Goal: Complete application form

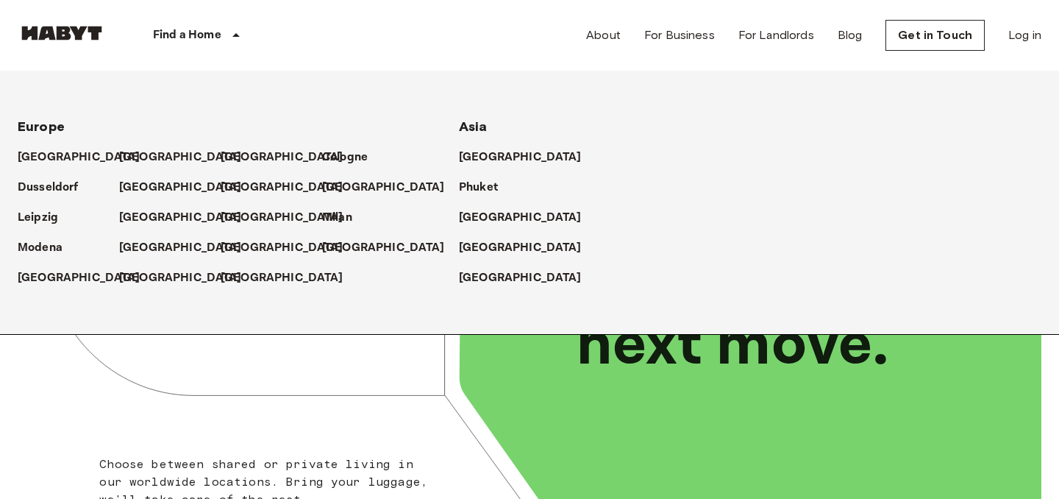
click at [227, 43] on icon at bounding box center [236, 35] width 18 height 18
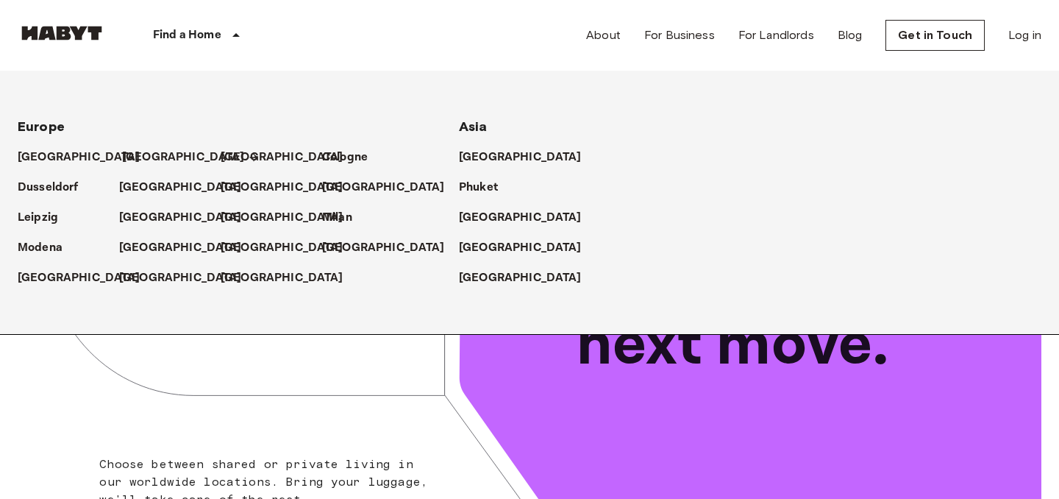
click at [133, 156] on p "[GEOGRAPHIC_DATA]" at bounding box center [183, 158] width 123 height 18
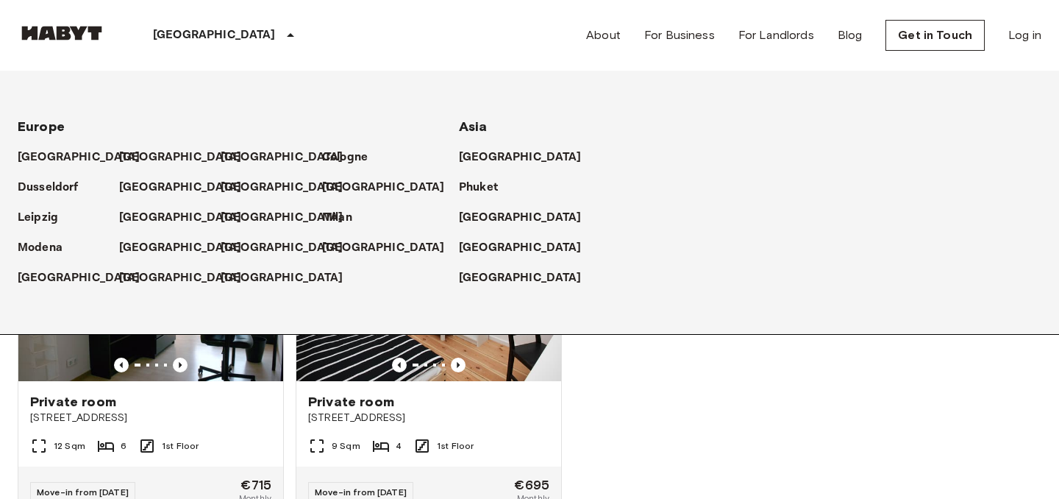
click at [660, 427] on div at bounding box center [811, 285] width 462 height 428
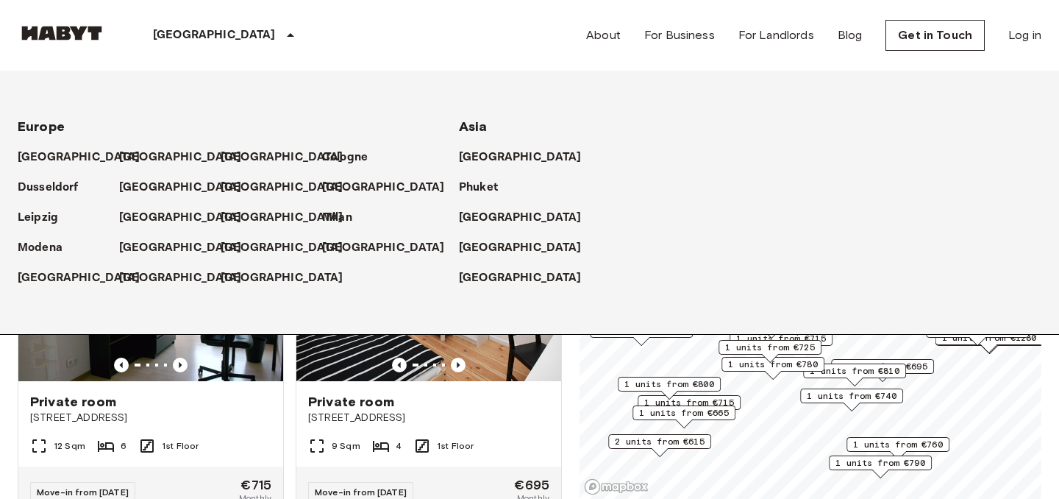
click at [312, 15] on div "Berlin Europe Amsterdam Berlin Brussels Cologne Dusseldorf Frankfurt Graz Hambu…" at bounding box center [530, 35] width 1024 height 71
click at [282, 37] on icon at bounding box center [291, 35] width 18 height 18
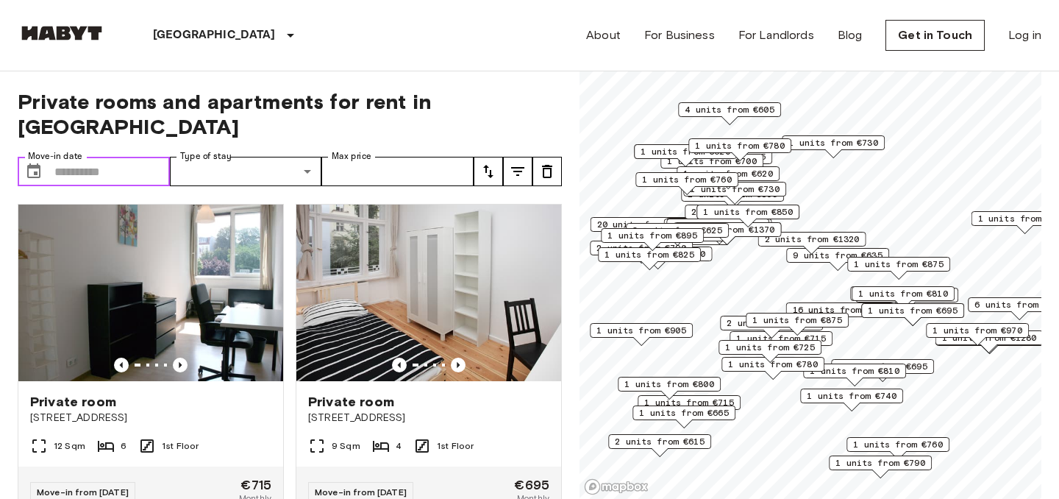
click at [130, 157] on input "Move-in date" at bounding box center [111, 171] width 115 height 29
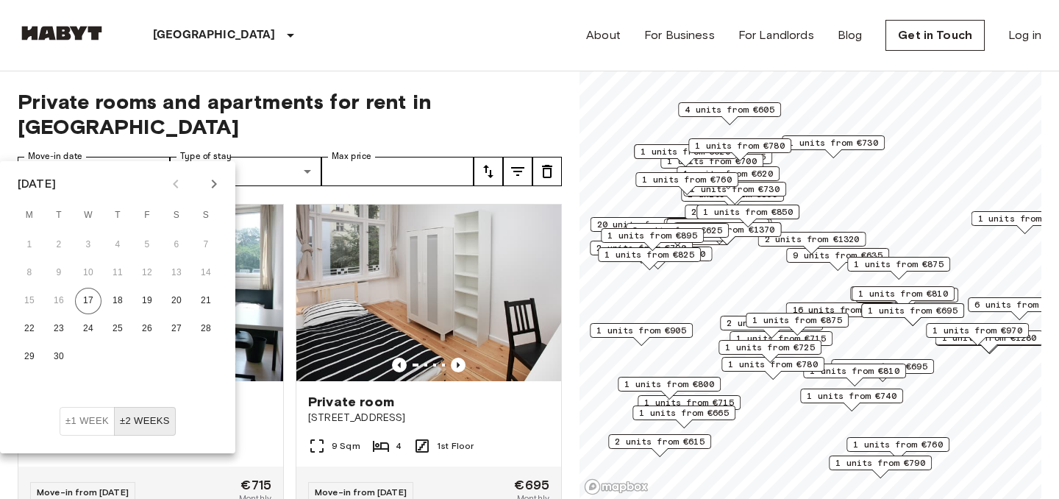
click at [213, 182] on icon "Next month" at bounding box center [214, 184] width 18 height 18
click at [85, 248] on button "1" at bounding box center [88, 245] width 26 height 26
type input "**********"
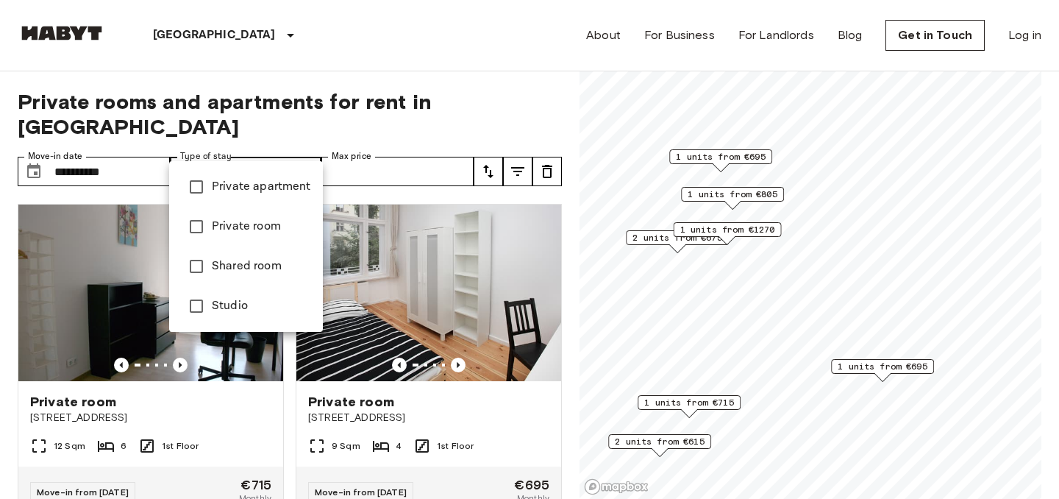
click at [253, 245] on li "Private room" at bounding box center [246, 227] width 154 height 40
type input "**********"
click at [499, 101] on div at bounding box center [529, 249] width 1059 height 499
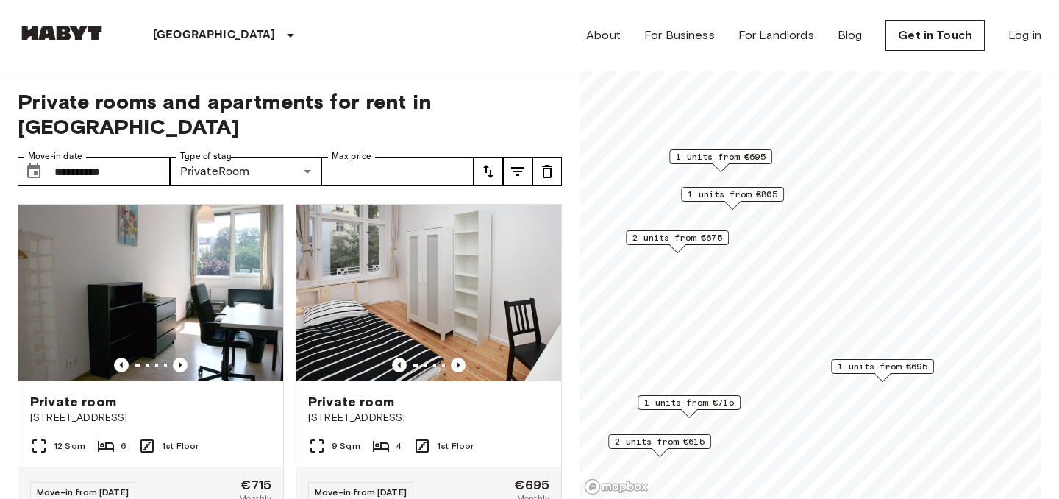
click at [521, 163] on icon "tune" at bounding box center [518, 172] width 18 height 18
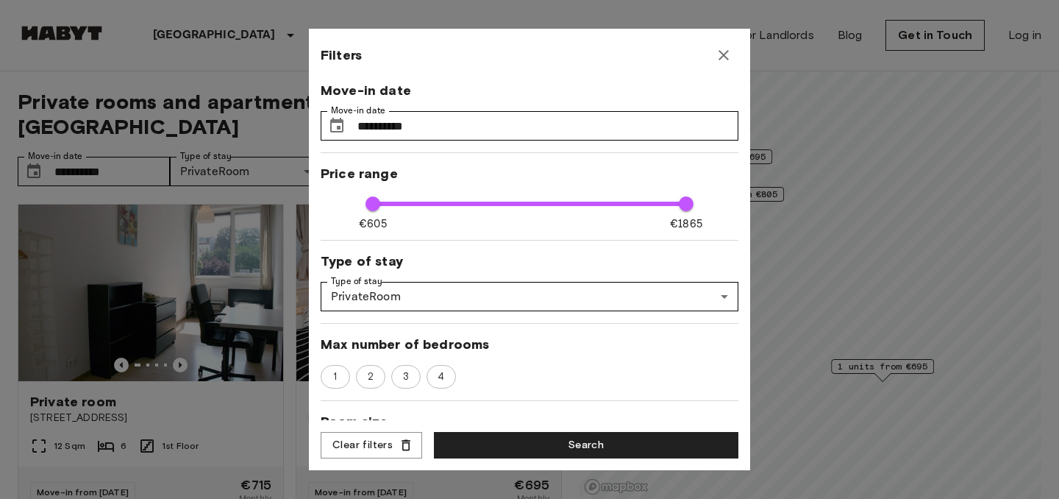
click at [724, 51] on icon "button" at bounding box center [724, 55] width 18 height 18
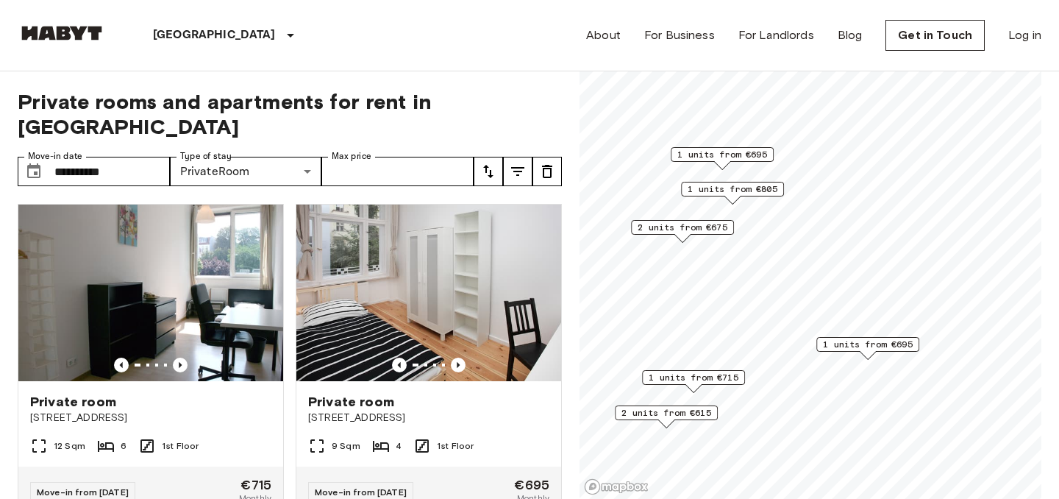
click at [703, 410] on span "2 units from €615" at bounding box center [666, 412] width 90 height 13
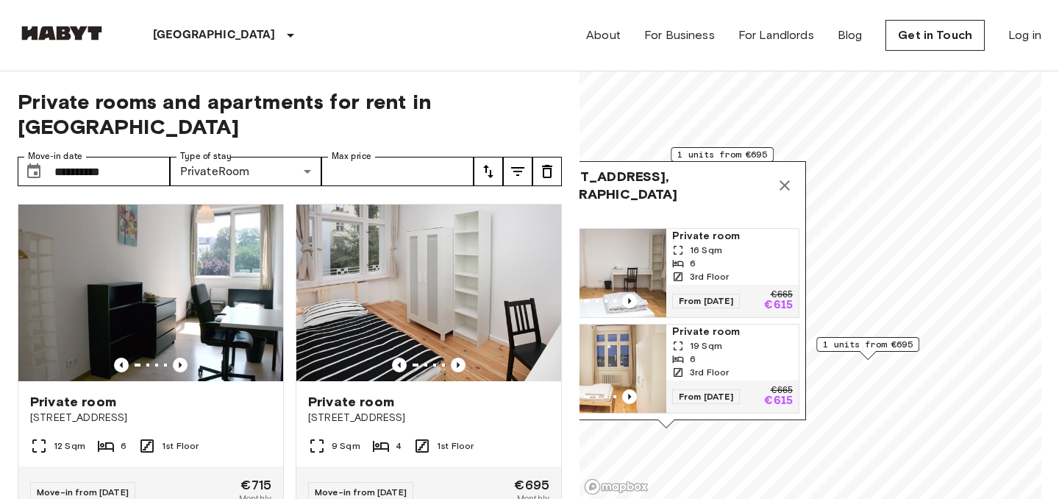
click at [747, 262] on div "6" at bounding box center [732, 263] width 121 height 13
click at [786, 189] on icon "Map marker" at bounding box center [785, 185] width 10 height 10
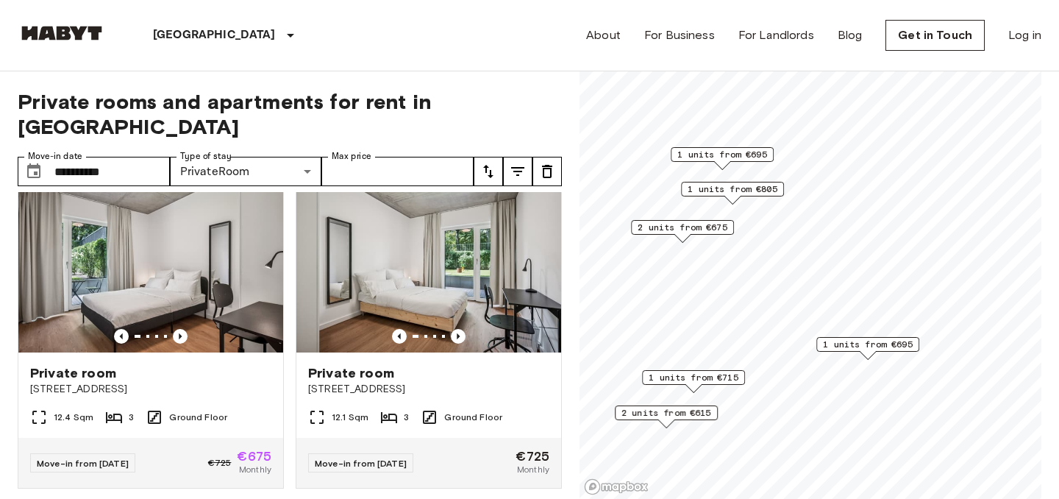
scroll to position [358, 0]
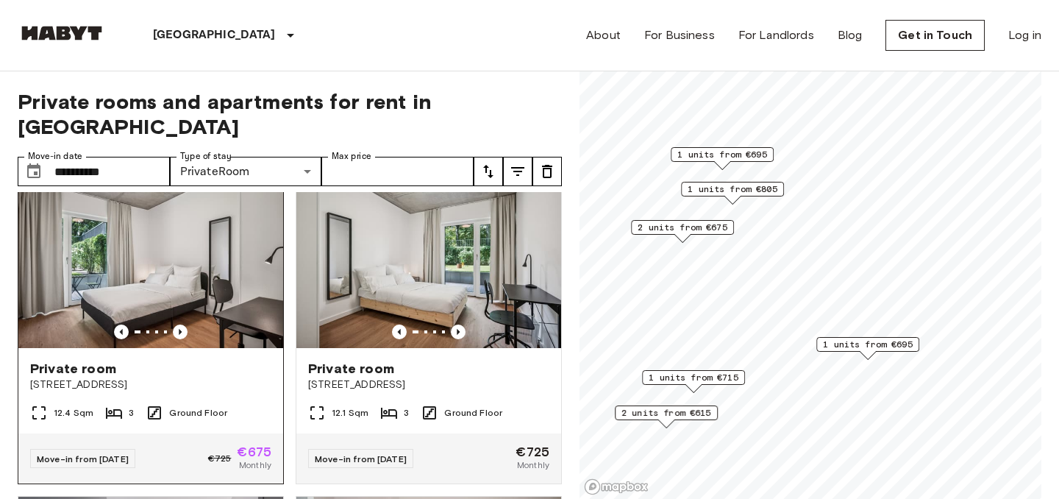
click at [228, 377] on span "Stromstraße 48" at bounding box center [150, 384] width 241 height 15
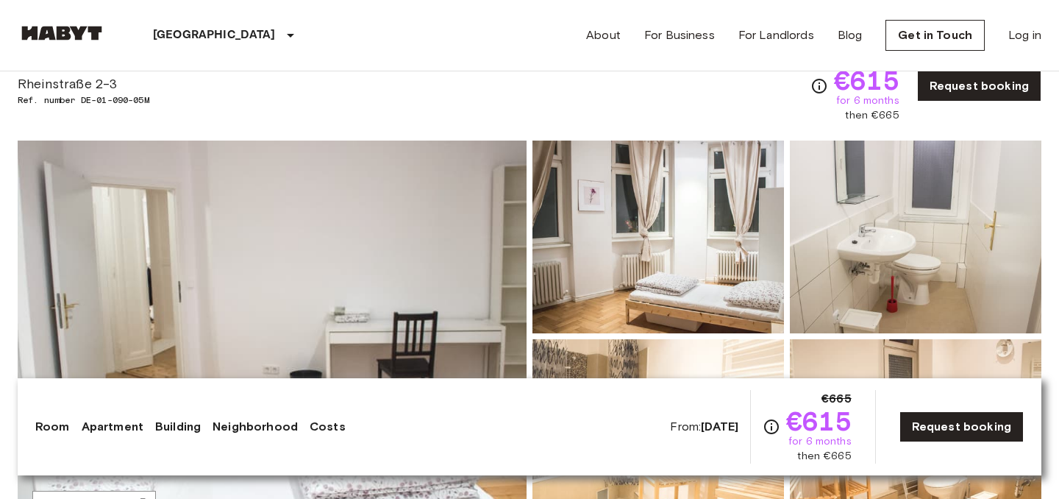
scroll to position [62, 0]
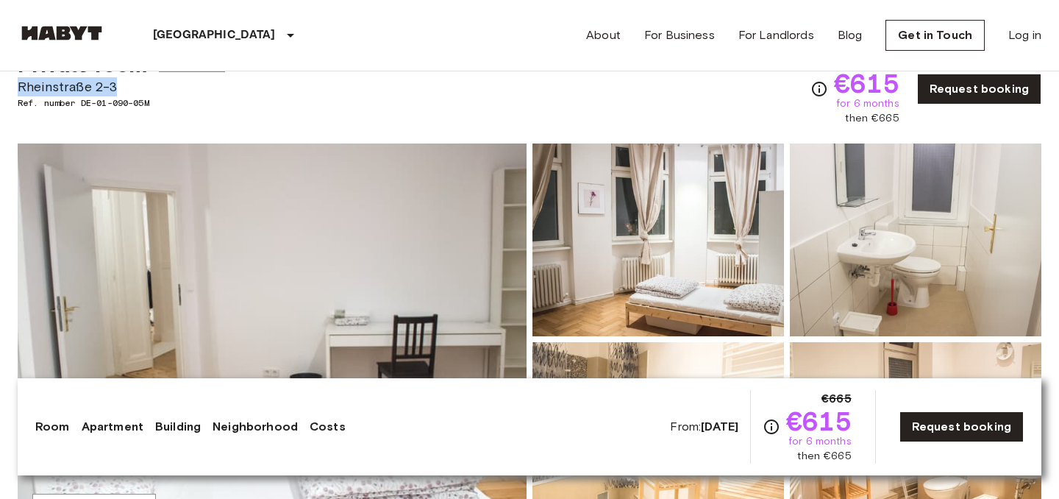
drag, startPoint x: 18, startPoint y: 89, endPoint x: 131, endPoint y: 87, distance: 112.5
type textarea "**********"
click at [131, 87] on span "Rheinstraße 2-3" at bounding box center [121, 86] width 207 height 19
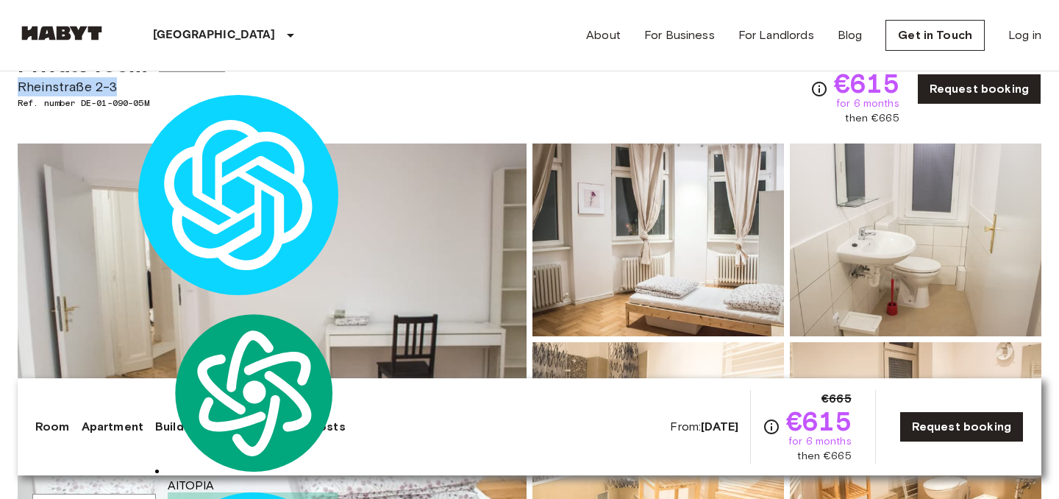
copy span "Rheinstraße 2-3"
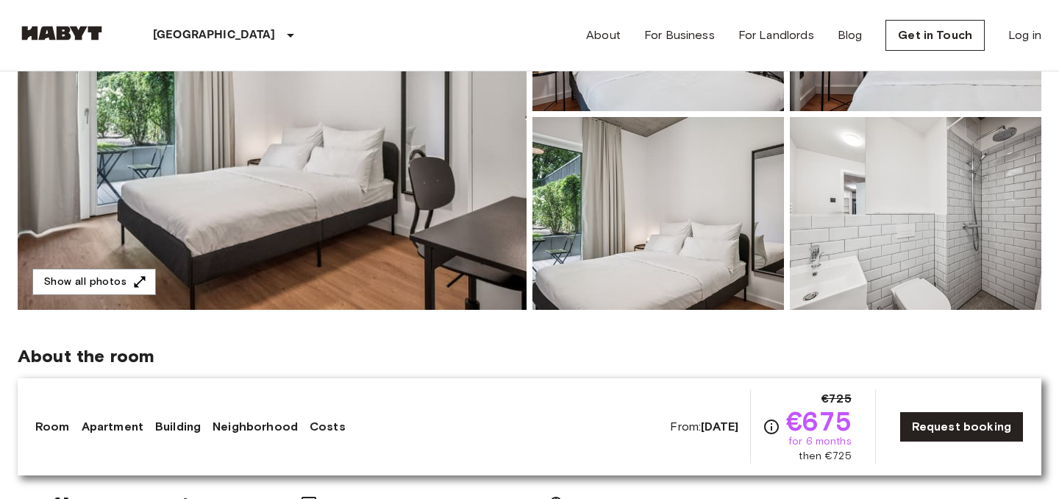
scroll to position [329, 0]
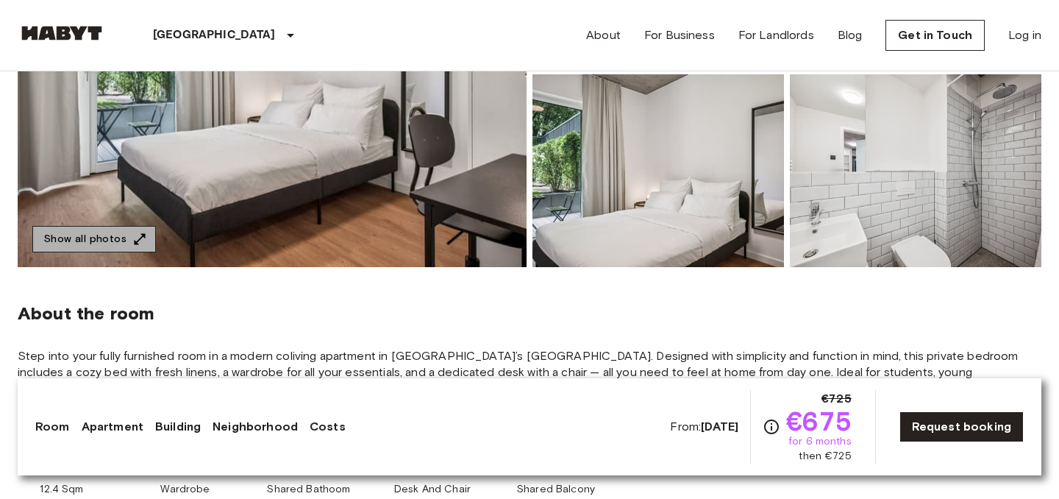
click at [118, 236] on button "Show all photos" at bounding box center [94, 239] width 124 height 27
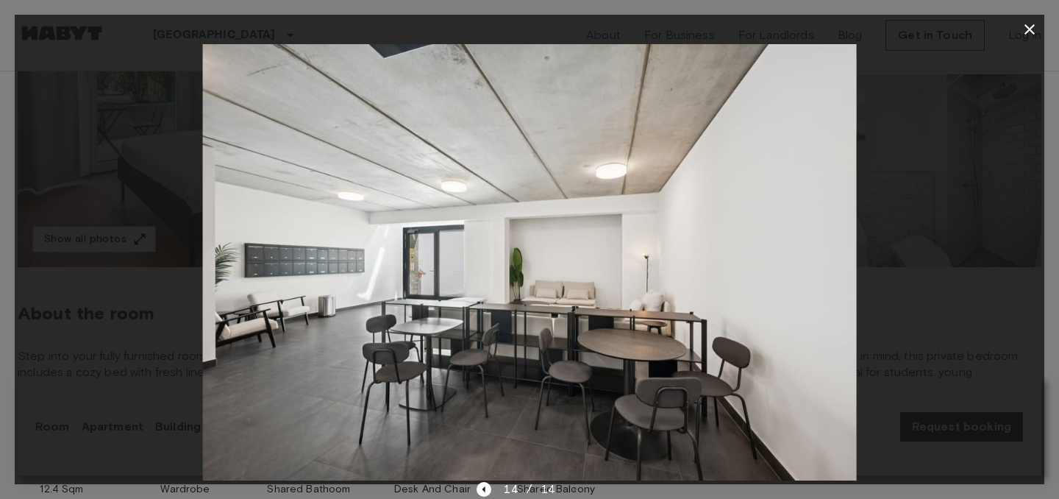
click at [1025, 36] on icon "button" at bounding box center [1030, 30] width 18 height 18
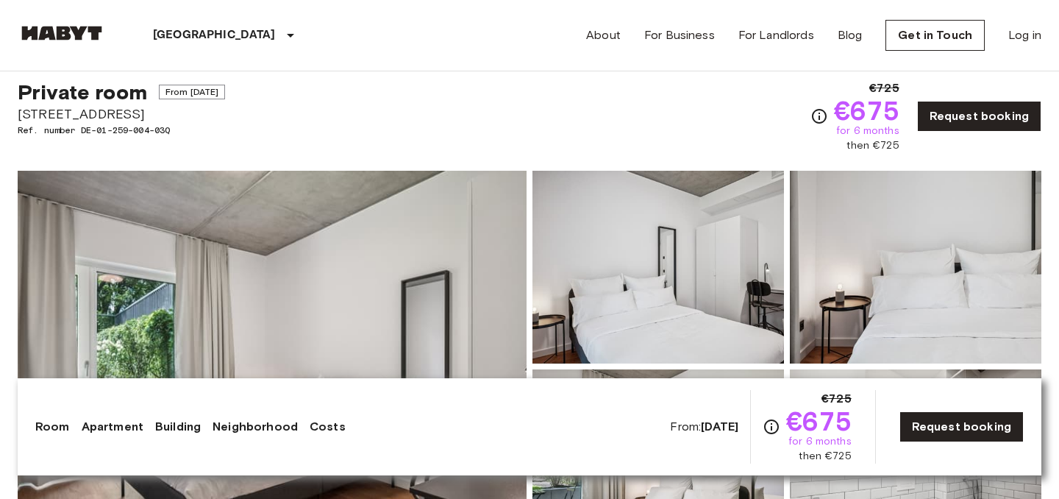
scroll to position [0, 0]
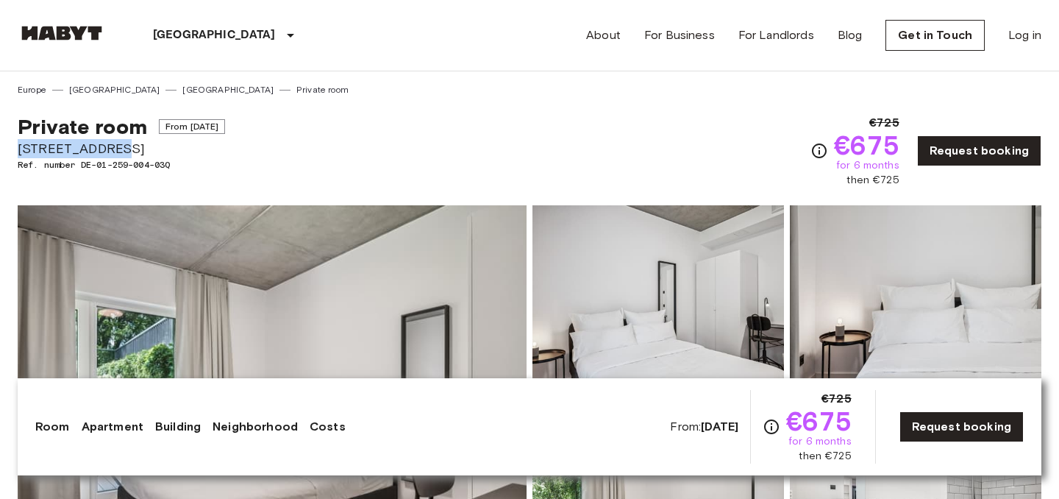
drag, startPoint x: 15, startPoint y: 151, endPoint x: 116, endPoint y: 152, distance: 100.8
type textarea "**********"
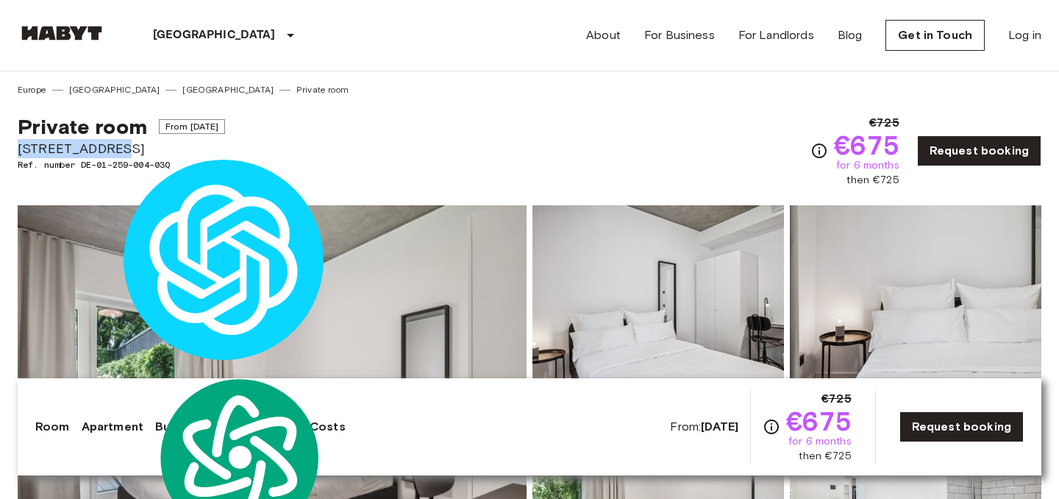
copy span "Stromstraße 48"
click at [435, 133] on div "Private room From Sep 26 2025 Stromstraße 48 Ref. number DE-01-259-004-03Q €725…" at bounding box center [530, 141] width 1024 height 91
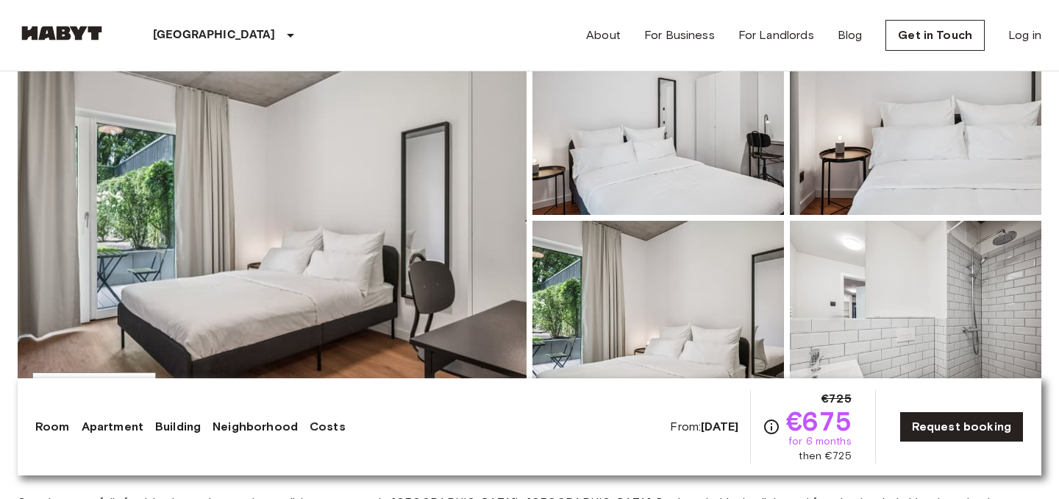
scroll to position [182, 0]
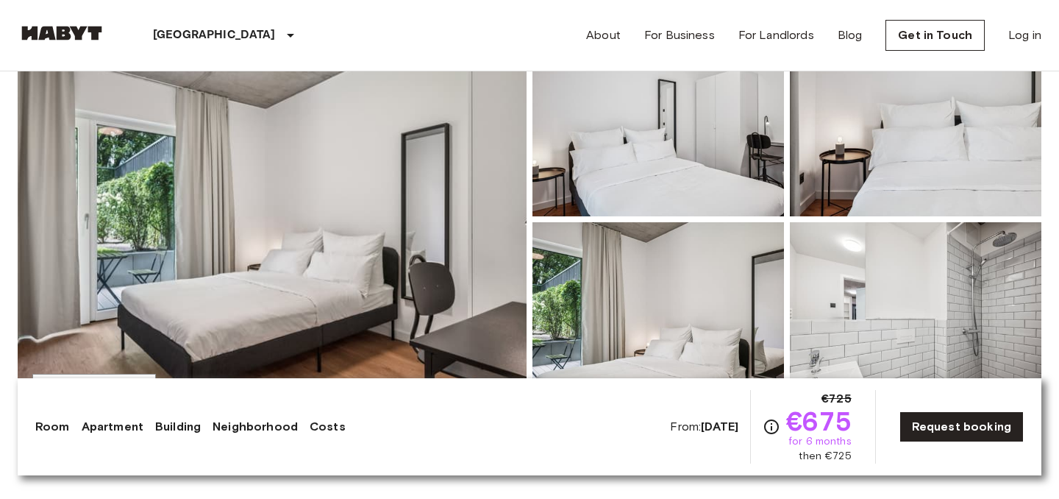
click at [371, 211] on img at bounding box center [272, 219] width 509 height 391
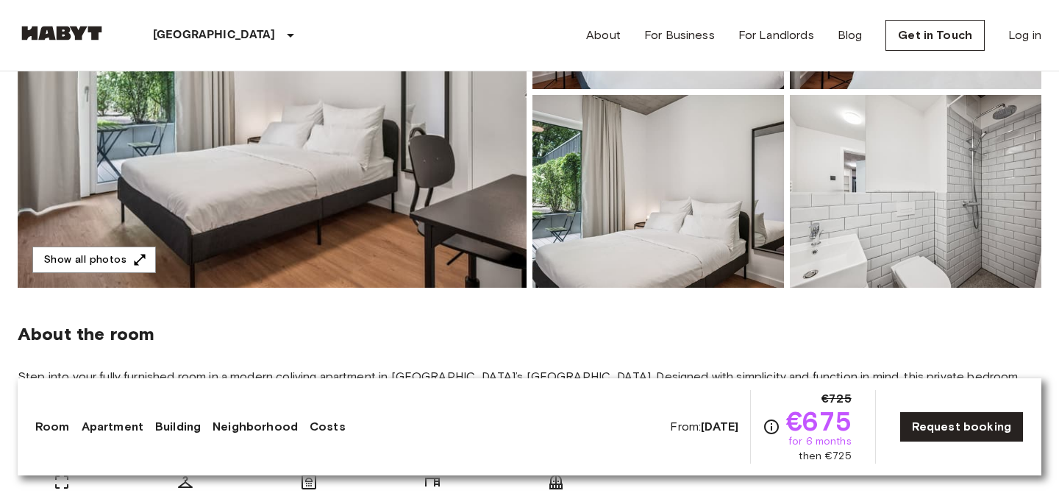
scroll to position [310, 0]
click at [688, 230] on img at bounding box center [658, 190] width 252 height 193
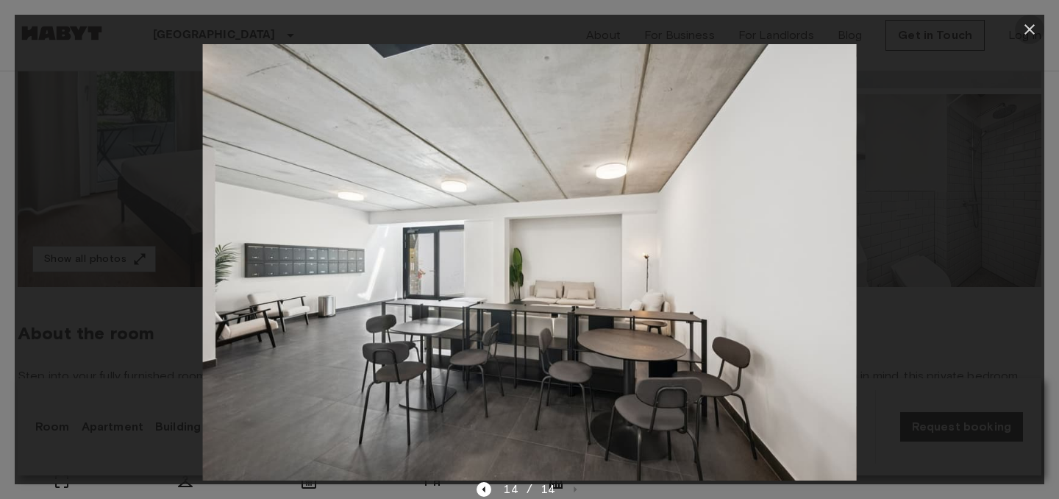
click at [1024, 31] on icon "button" at bounding box center [1030, 30] width 18 height 18
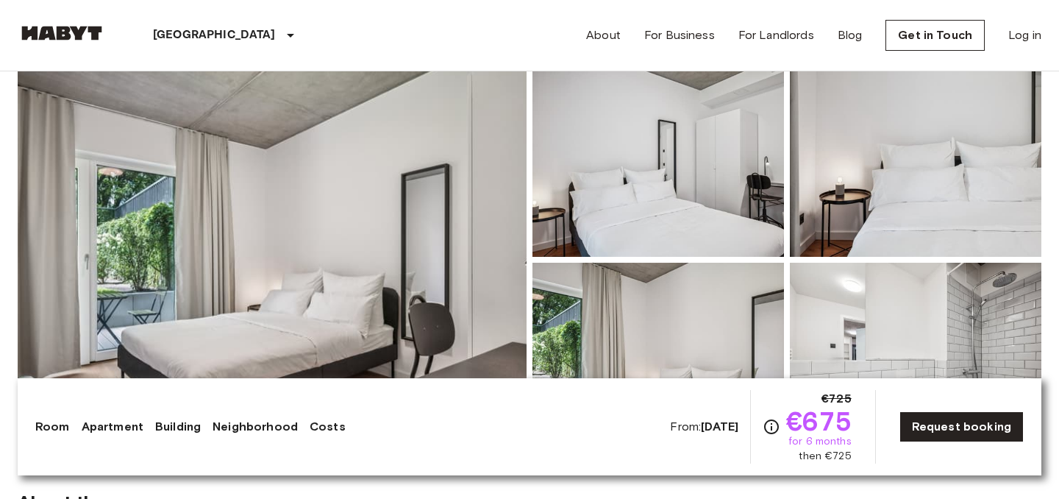
scroll to position [0, 0]
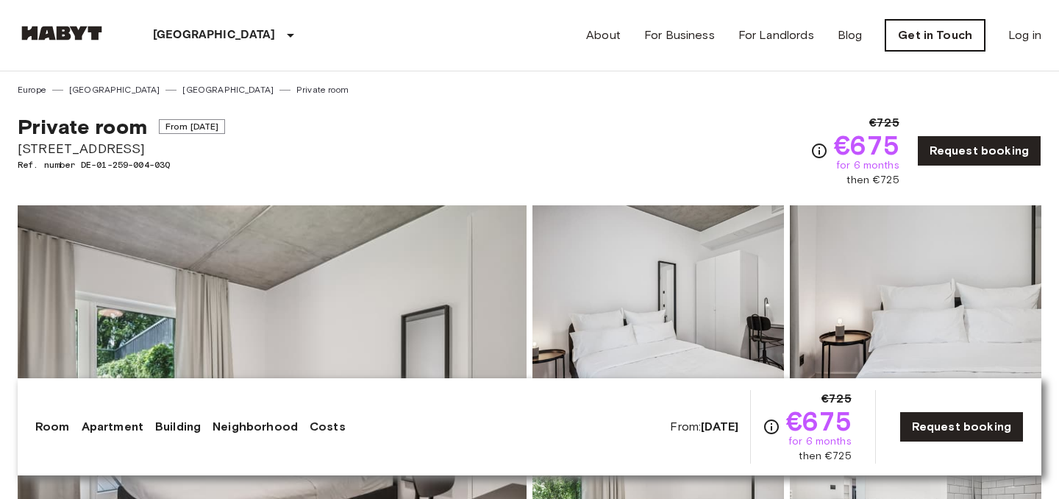
click at [927, 34] on link "Get in Touch" at bounding box center [934, 35] width 99 height 31
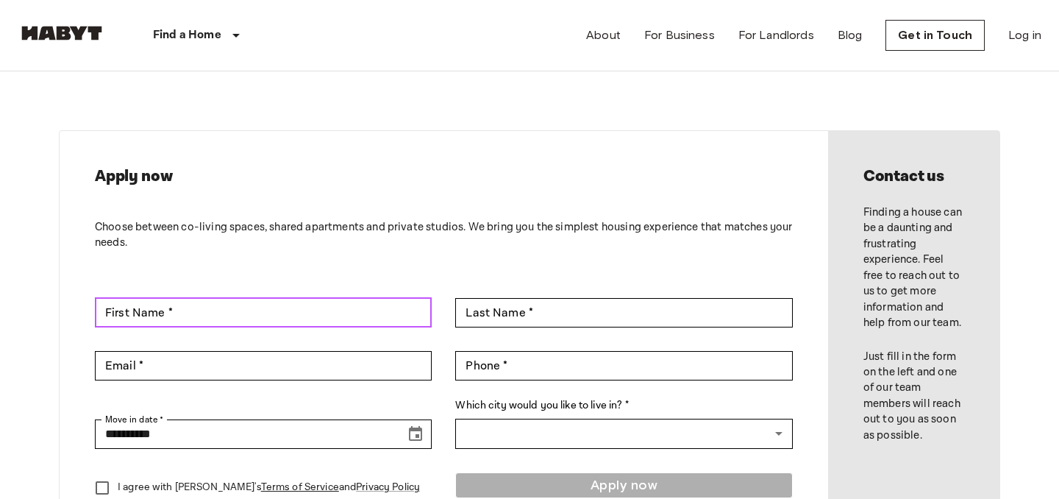
click at [296, 301] on input "First Name *" at bounding box center [263, 312] width 337 height 29
type input "*********"
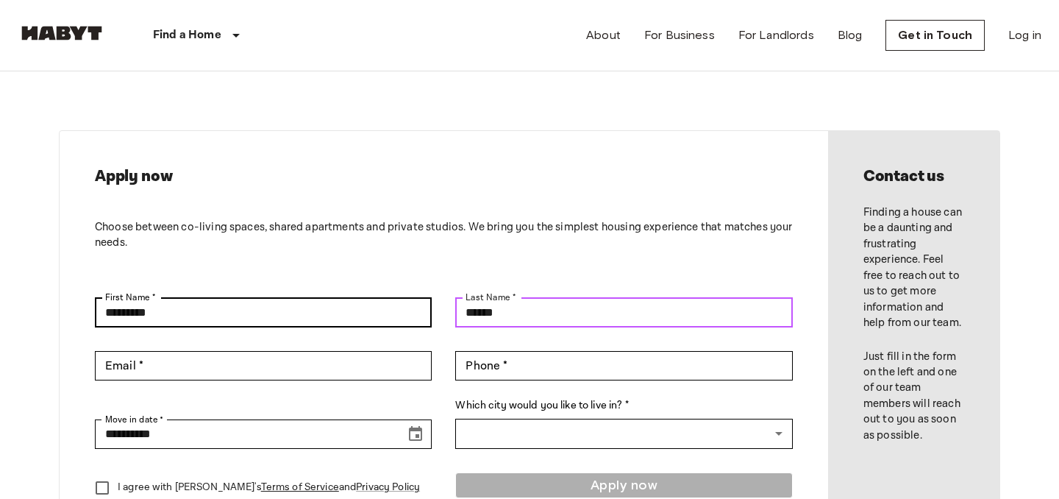
type input "******"
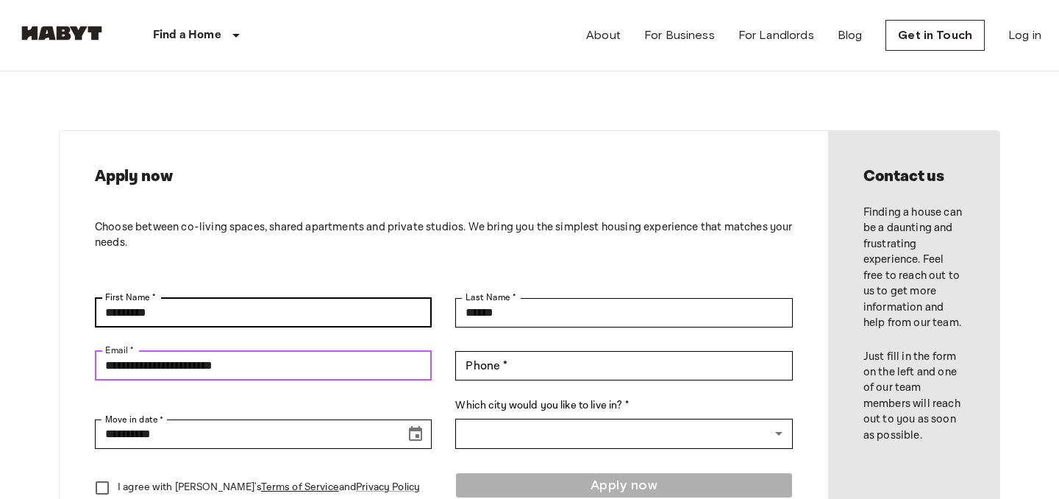
type input "**********"
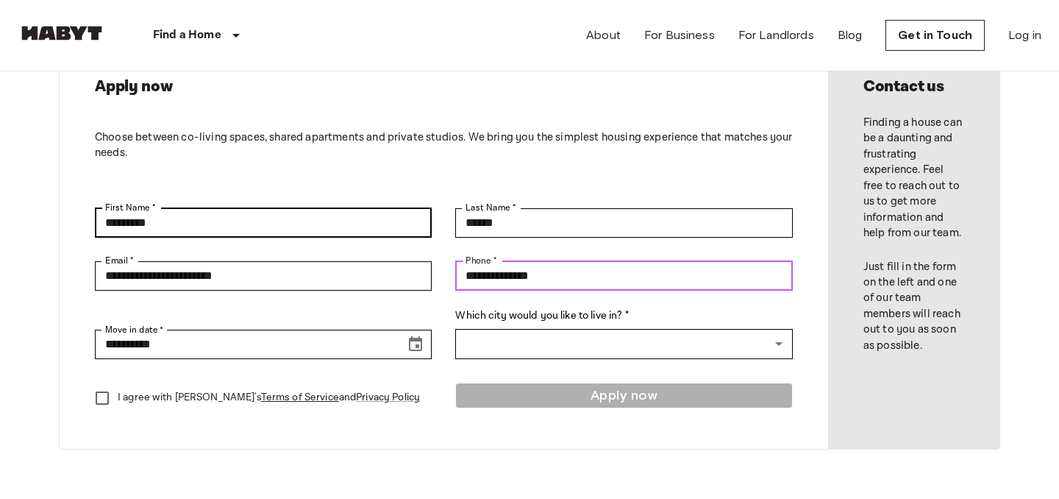
scroll to position [115, 0]
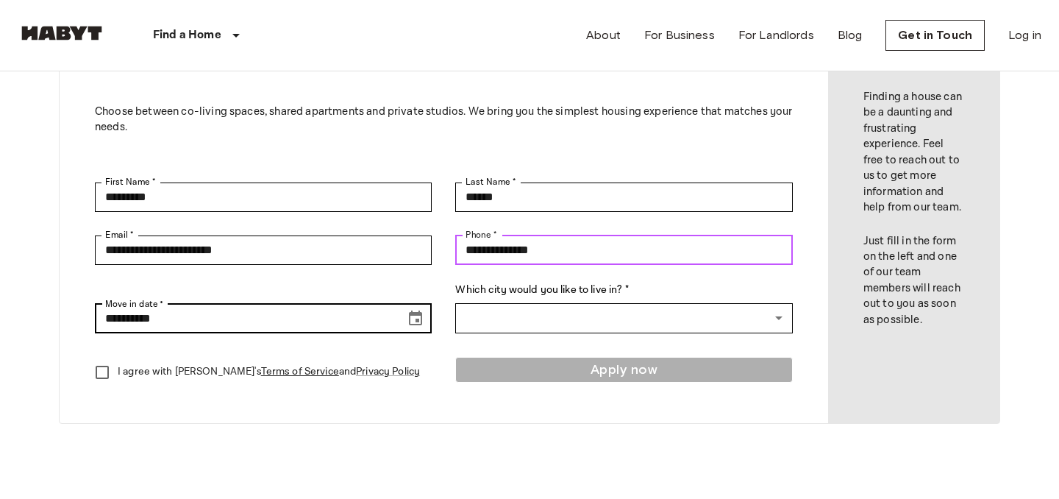
type input "**********"
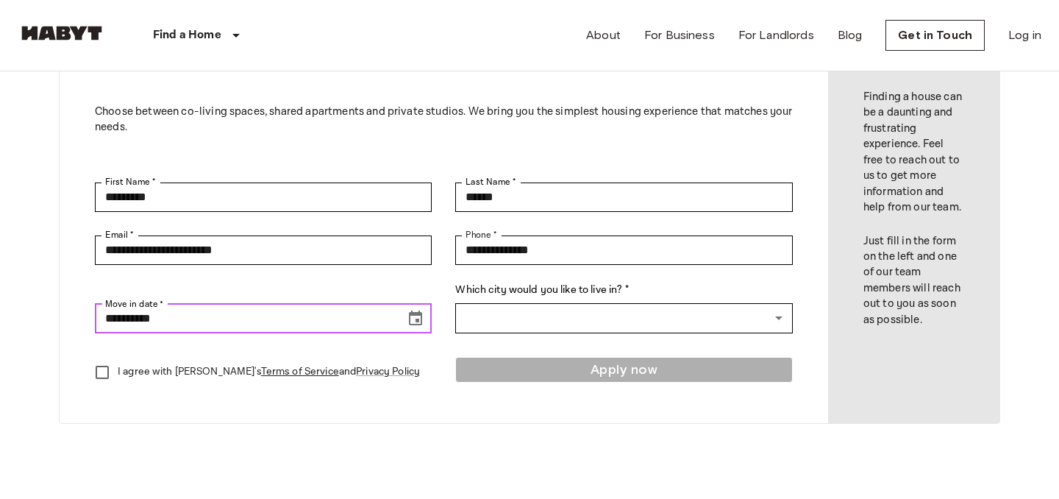
click at [418, 320] on icon "Choose date, selected date is Sep 18, 2025" at bounding box center [415, 317] width 13 height 15
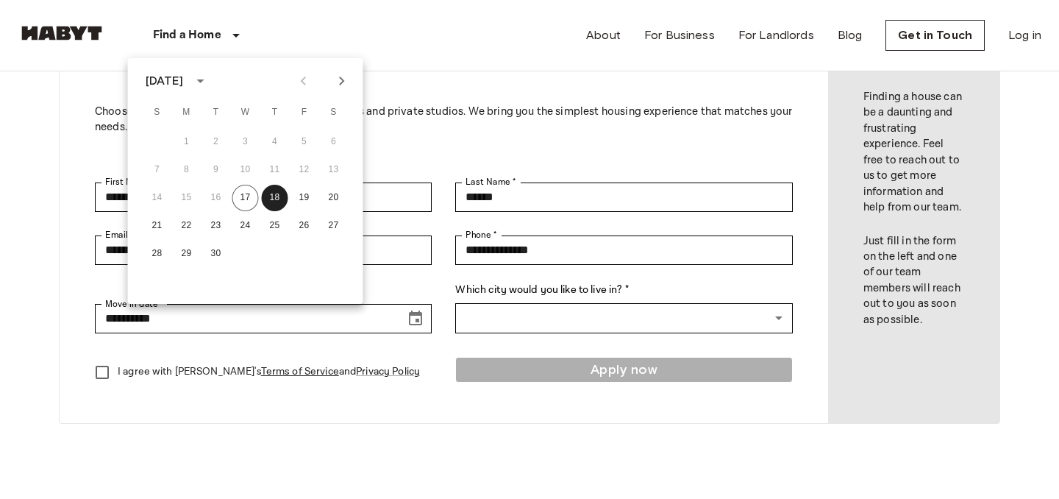
click at [343, 82] on icon "Next month" at bounding box center [342, 81] width 18 height 18
click at [255, 135] on button "1" at bounding box center [245, 142] width 26 height 26
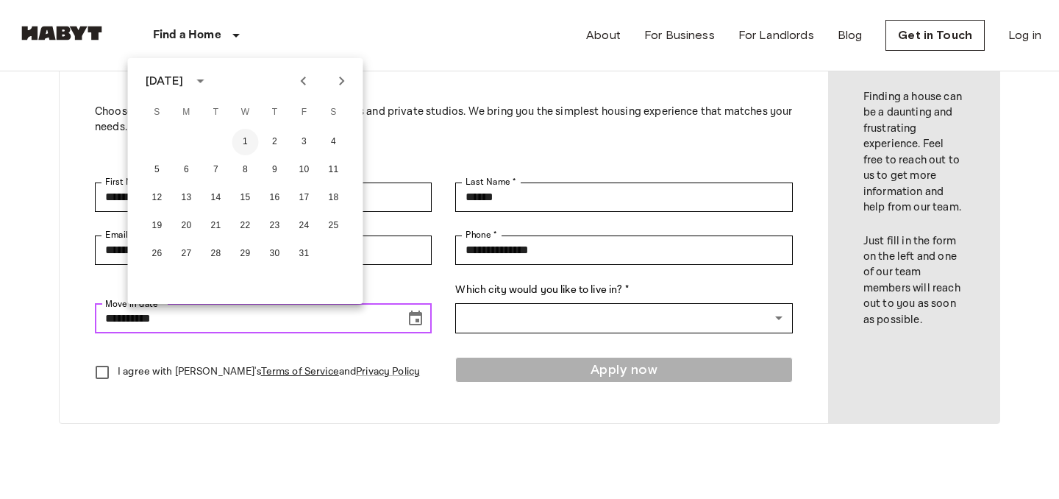
type input "**********"
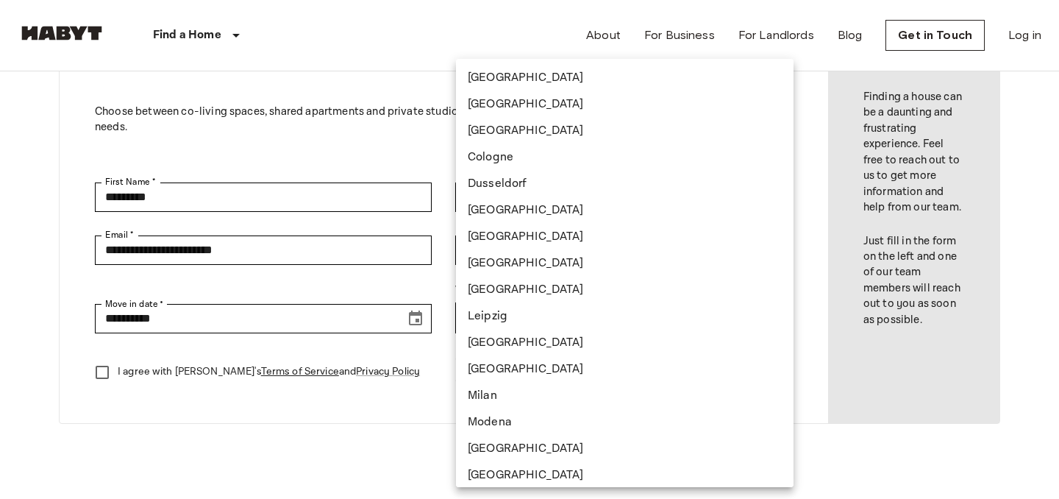
click at [530, 101] on li "[GEOGRAPHIC_DATA]" at bounding box center [625, 104] width 338 height 26
type input "******"
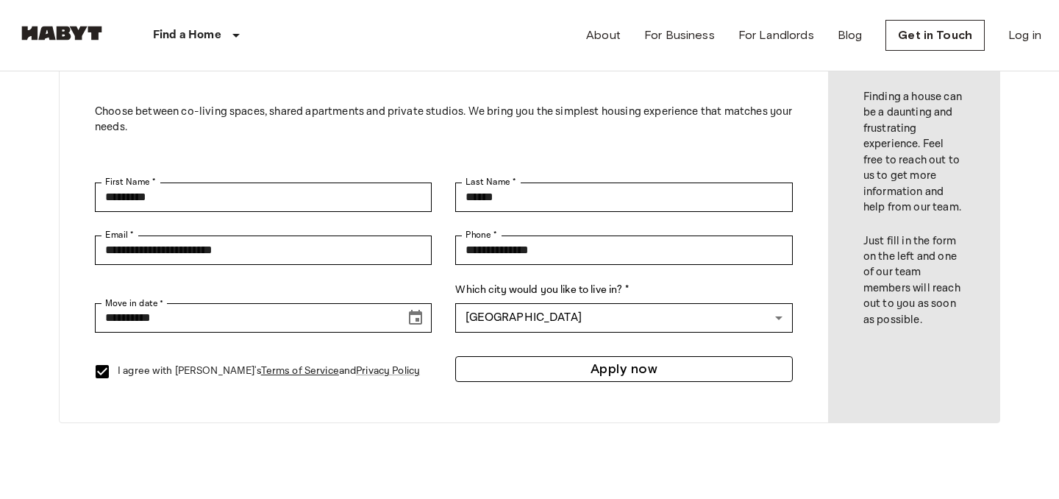
click at [580, 373] on button "Apply now" at bounding box center [623, 369] width 337 height 26
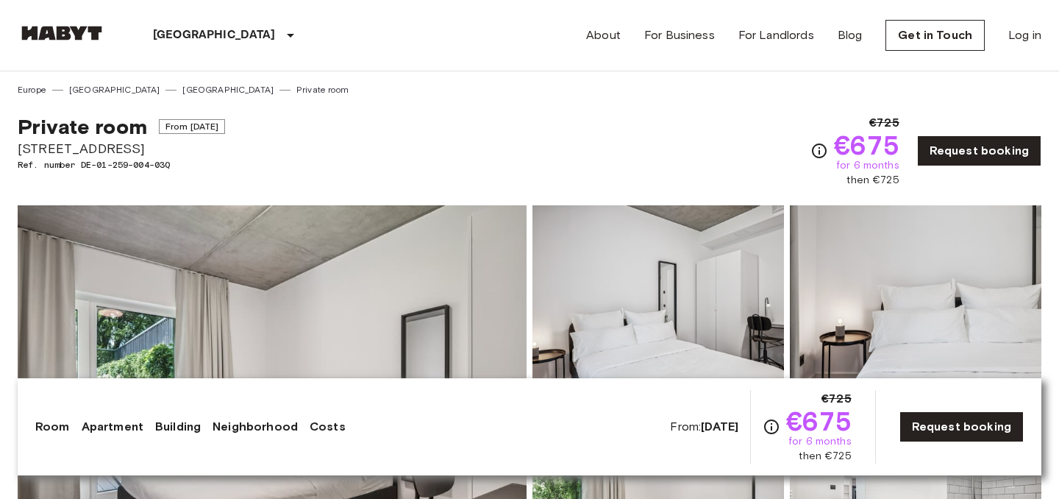
click at [438, 310] on img at bounding box center [272, 400] width 509 height 391
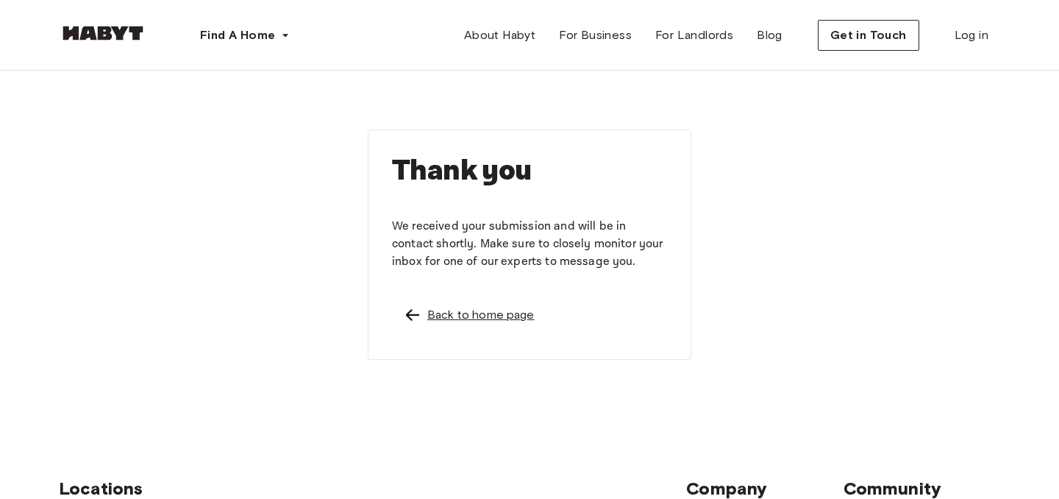
click at [474, 313] on div "Back to home page" at bounding box center [480, 315] width 107 height 18
